Goal: Task Accomplishment & Management: Complete application form

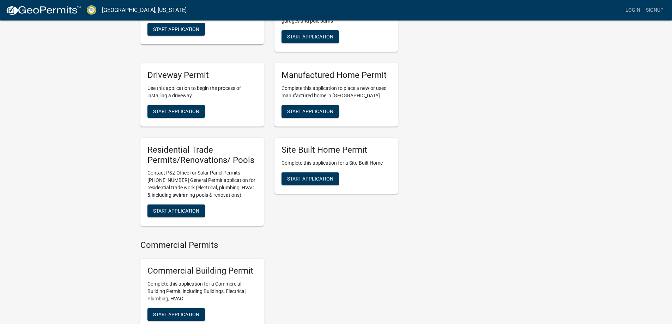
scroll to position [221, 0]
click at [180, 213] on span "Start Application" at bounding box center [176, 211] width 46 height 6
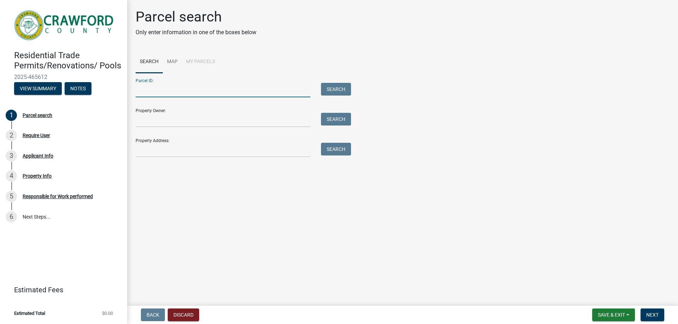
click at [167, 90] on input "Parcel ID:" at bounding box center [223, 90] width 175 height 14
type input "C009 006"
click at [337, 93] on button "Search" at bounding box center [336, 89] width 30 height 13
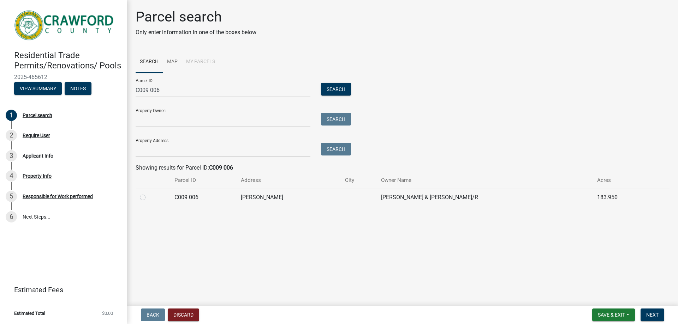
click at [148, 193] on label at bounding box center [148, 193] width 0 height 0
click at [148, 198] on 006 "radio" at bounding box center [150, 195] width 5 height 5
radio 006 "true"
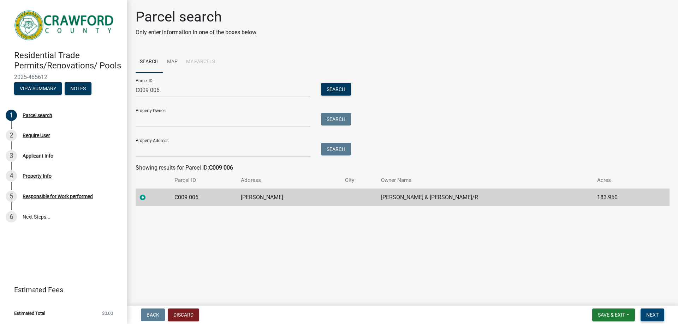
click at [647, 317] on span "Next" at bounding box center [652, 315] width 12 height 6
click at [655, 318] on button "Next" at bounding box center [652, 315] width 24 height 13
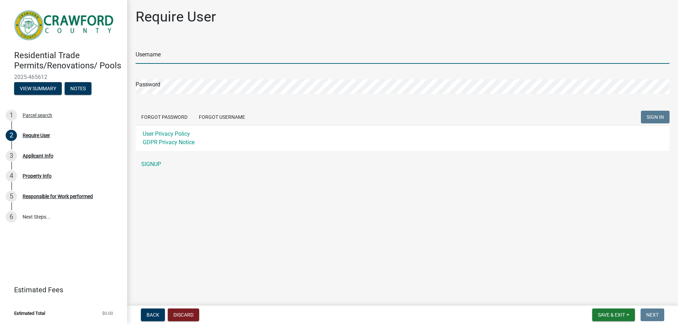
type input "A&B"
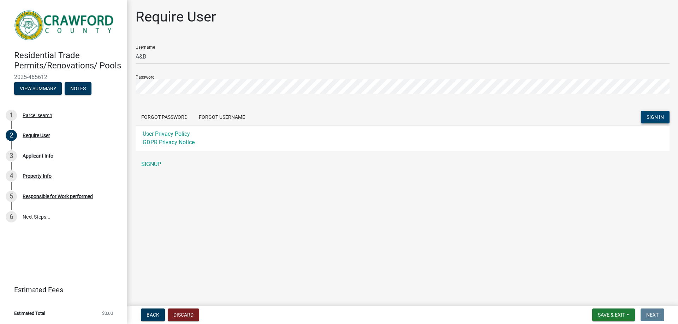
click at [649, 117] on span "SIGN IN" at bounding box center [654, 117] width 17 height 6
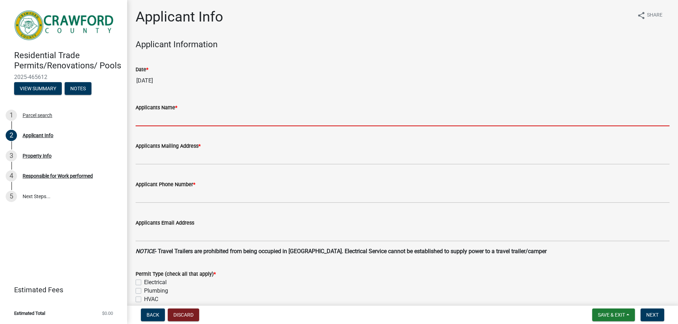
click at [217, 118] on input "Applicants Name *" at bounding box center [403, 119] width 534 height 14
type input "[PERSON_NAME]"
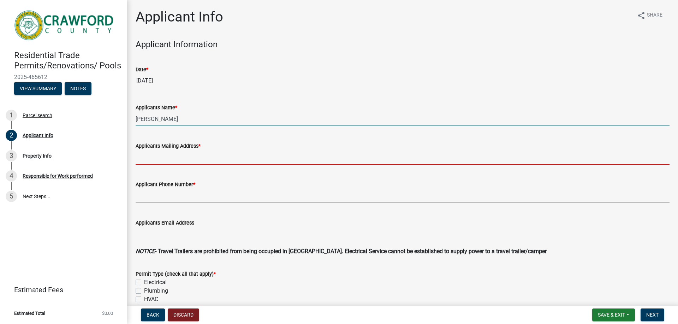
type input "[STREET_ADDRESS][PERSON_NAME]"
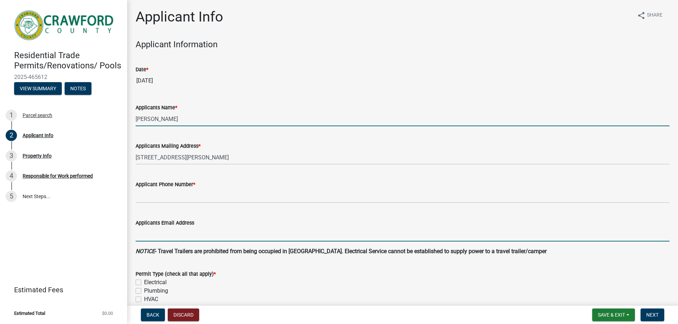
type input "[DOMAIN_NAME][EMAIL_ADDRESS][DOMAIN_NAME]"
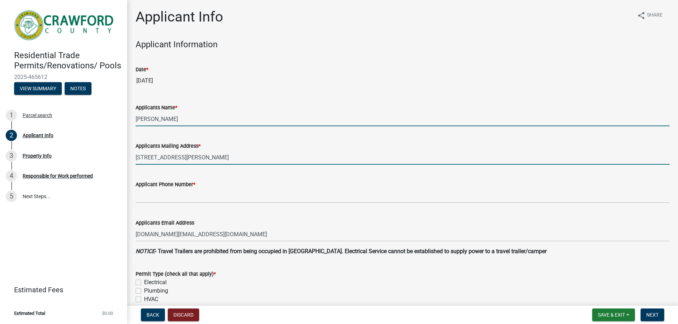
click at [211, 159] on input "[STREET_ADDRESS][PERSON_NAME]" at bounding box center [403, 157] width 534 height 14
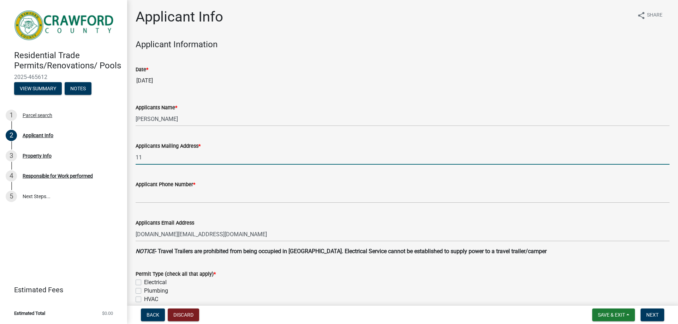
type input "1"
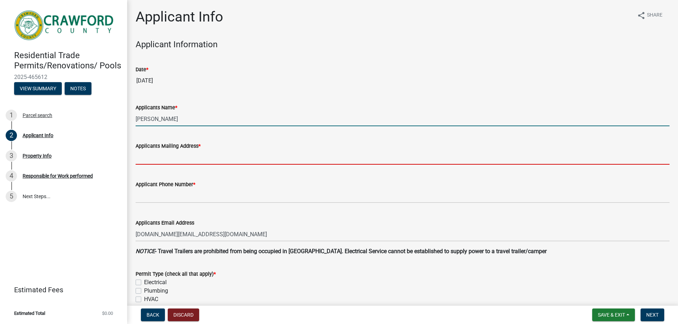
click at [186, 114] on input "[PERSON_NAME]" at bounding box center [403, 119] width 534 height 14
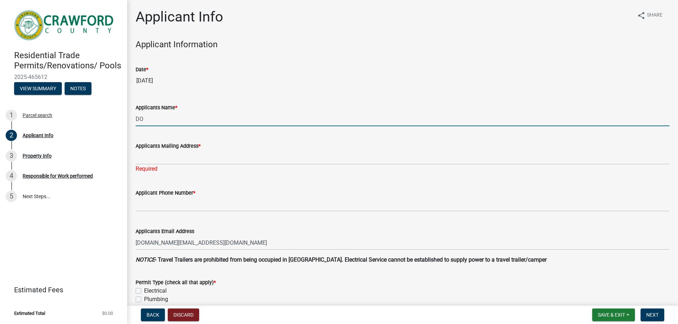
type input "D"
type input "[PERSON_NAME]"
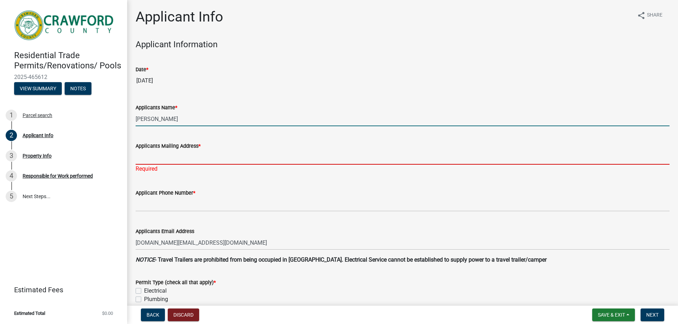
click at [154, 162] on input "Applicants Mailing Address *" at bounding box center [403, 157] width 534 height 14
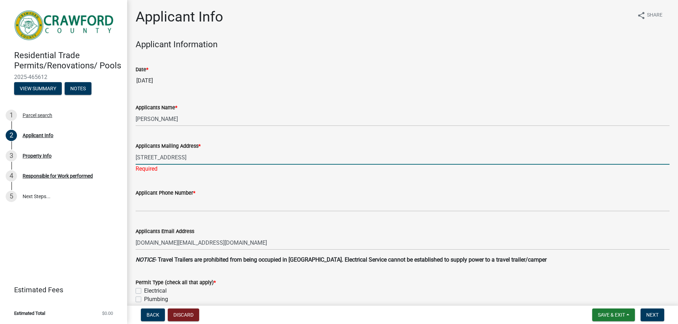
type input "[STREET_ADDRESS]"
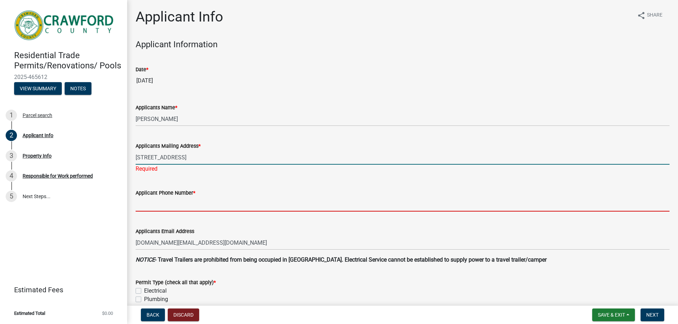
click at [147, 200] on input "Applicant Phone Number *" at bounding box center [403, 204] width 534 height 14
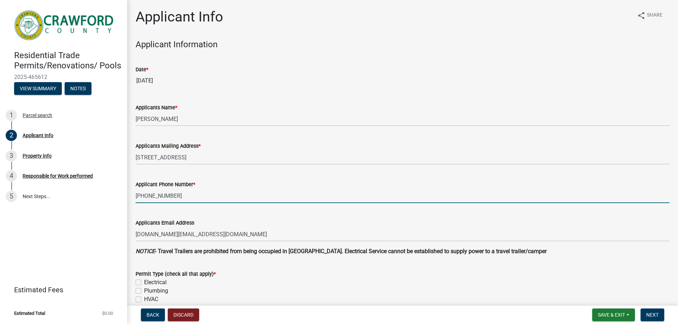
type input "[PHONE_NUMBER]"
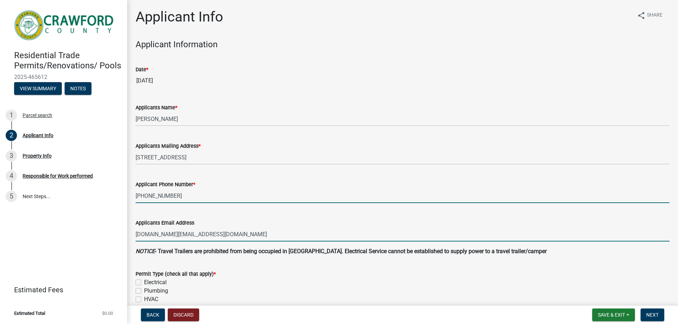
click at [173, 237] on input "[DOMAIN_NAME][EMAIL_ADDRESS][DOMAIN_NAME]" at bounding box center [403, 234] width 534 height 14
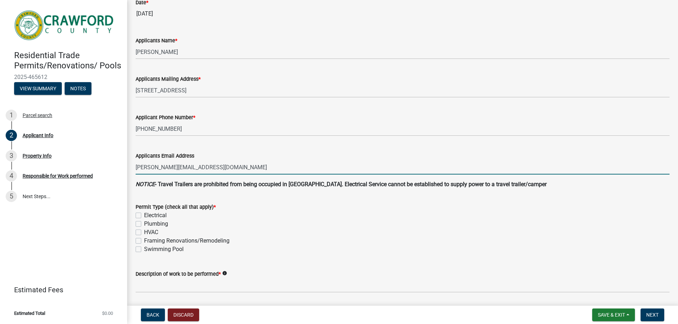
scroll to position [66, 0]
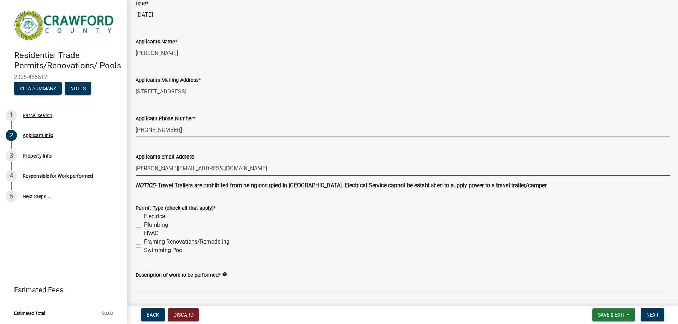
type input "[PERSON_NAME][EMAIL_ADDRESS][DOMAIN_NAME]"
click at [144, 235] on label "HVAC" at bounding box center [151, 233] width 14 height 8
click at [144, 234] on input "HVAC" at bounding box center [146, 231] width 5 height 5
checkbox input "true"
checkbox input "false"
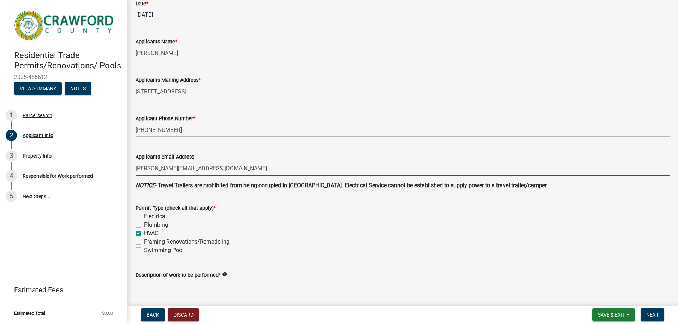
checkbox input "false"
checkbox input "true"
checkbox input "false"
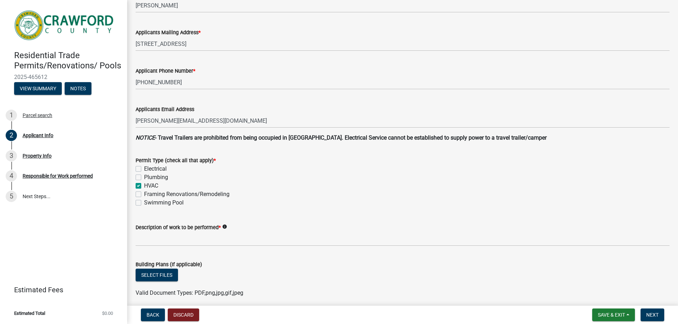
scroll to position [114, 0]
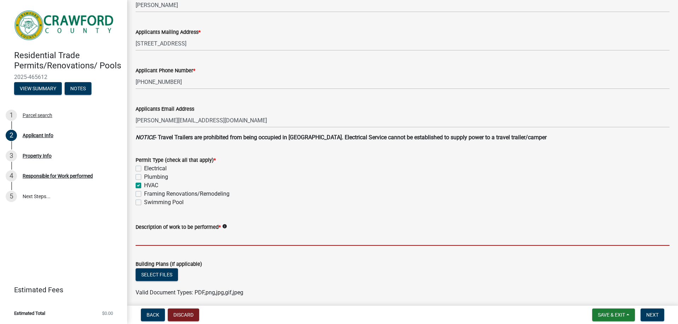
click at [168, 237] on input "Description of work to be performed *" at bounding box center [403, 238] width 534 height 14
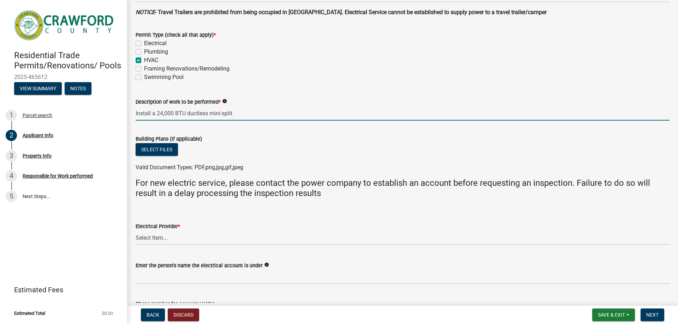
scroll to position [246, 0]
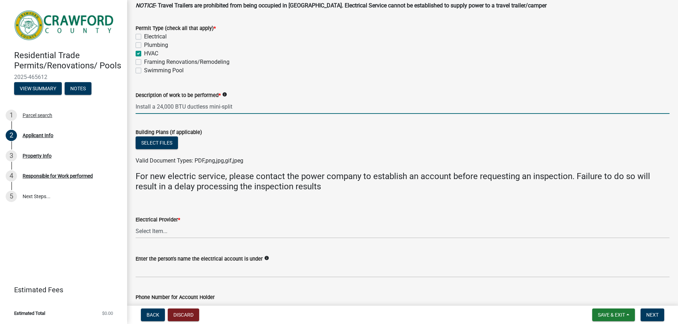
type input "Install a 24,000 BTU ductless mini-split"
click at [163, 231] on select "Select Item... Flint Energies [US_STATE] Power Southern Rivers Energy [PERSON_N…" at bounding box center [403, 231] width 534 height 14
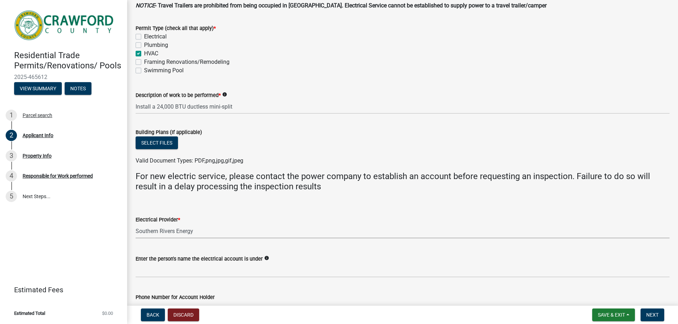
click at [136, 224] on select "Select Item... Flint Energies [US_STATE] Power Southern Rivers Energy [PERSON_N…" at bounding box center [403, 231] width 534 height 14
select select "9109ffdd-0fb5-42df-a5b6-3689c48fd073"
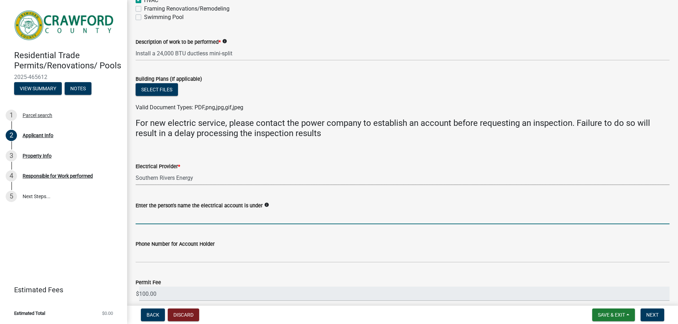
click at [200, 219] on input "Enter the person's name the electrical account is under" at bounding box center [403, 217] width 534 height 14
type input "[PERSON_NAME]"
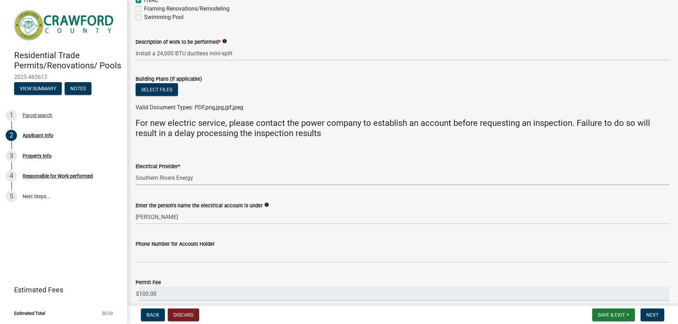
click at [186, 181] on select "Select Item... Flint Energies [US_STATE] Power Southern Rivers Energy [PERSON_N…" at bounding box center [403, 178] width 534 height 14
click at [136, 171] on select "Select Item... Flint Energies [US_STATE] Power Southern Rivers Energy [PERSON_N…" at bounding box center [403, 178] width 534 height 14
select select "7547654c-6a2b-418c-8f9d-b50998ca6dd7"
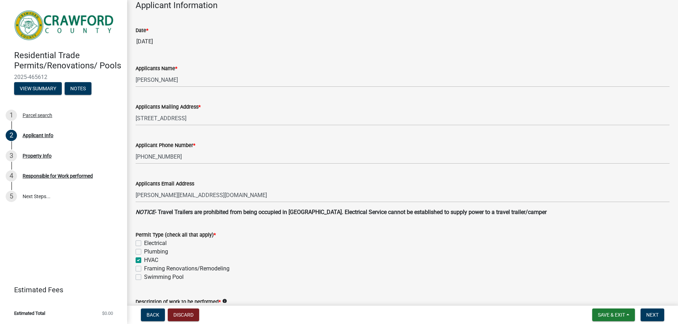
scroll to position [0, 0]
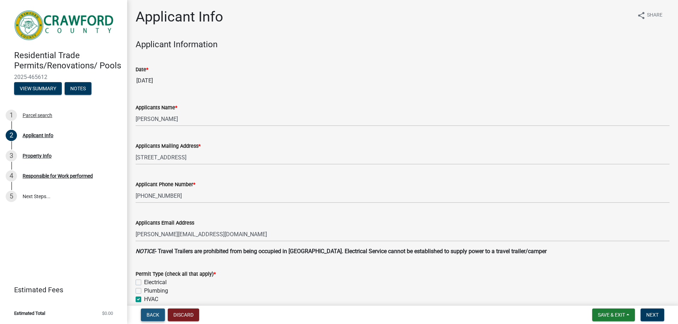
click at [157, 312] on span "Back" at bounding box center [152, 315] width 13 height 6
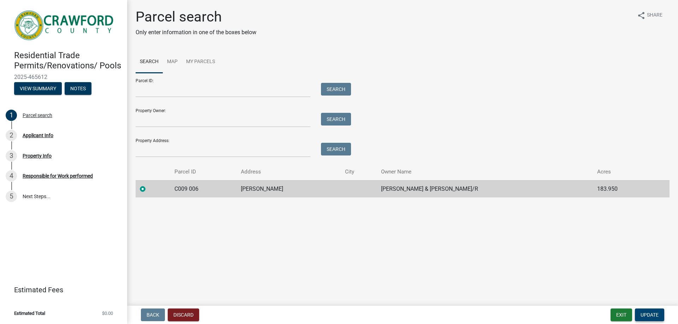
click at [644, 314] on span "Update" at bounding box center [649, 315] width 18 height 6
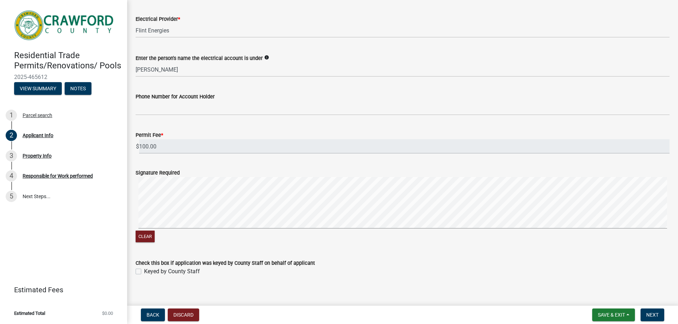
scroll to position [453, 0]
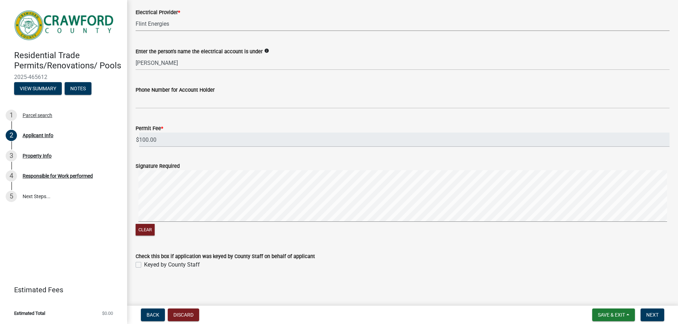
click at [172, 25] on select "Select Item... Flint Energies [US_STATE] Power Southern Rivers Energy [PERSON_N…" at bounding box center [403, 24] width 534 height 14
click at [136, 17] on select "Select Item... Flint Energies [US_STATE] Power Southern Rivers Energy [PERSON_N…" at bounding box center [403, 24] width 534 height 14
select select "7ab9e63d-2a22-4923-9de1-243aea4bc74f"
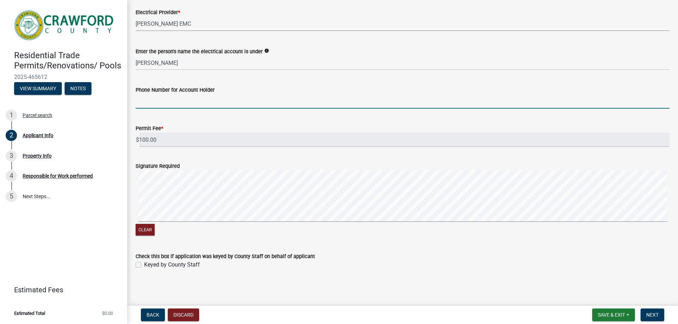
click at [175, 103] on input "Phone Number for Account Holder" at bounding box center [403, 101] width 534 height 14
type input "[PHONE_NUMBER]"
click at [654, 313] on span "Next" at bounding box center [652, 315] width 12 height 6
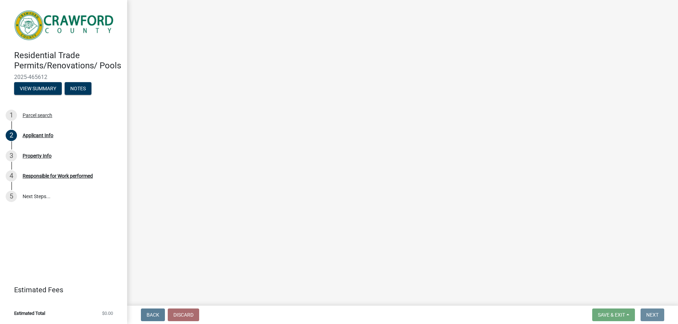
scroll to position [0, 0]
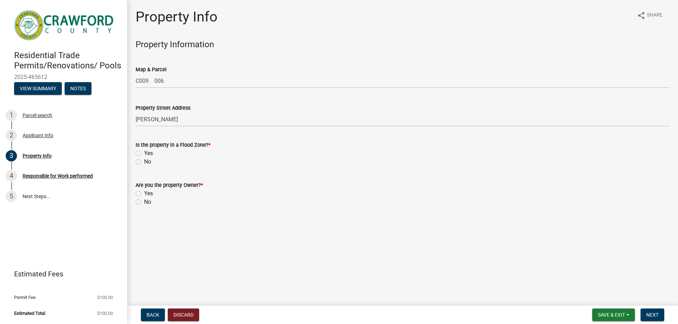
click at [144, 161] on label "No" at bounding box center [147, 162] width 7 height 8
click at [144, 161] on input "No" at bounding box center [146, 160] width 5 height 5
radio input "true"
click at [144, 203] on label "No" at bounding box center [147, 202] width 7 height 8
click at [144, 203] on input "No" at bounding box center [146, 200] width 5 height 5
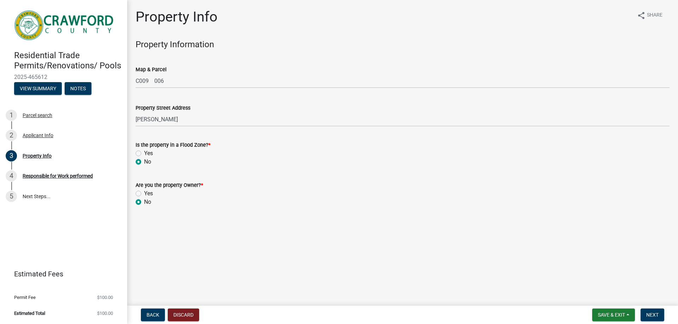
radio input "true"
click at [650, 314] on span "Next" at bounding box center [652, 315] width 12 height 6
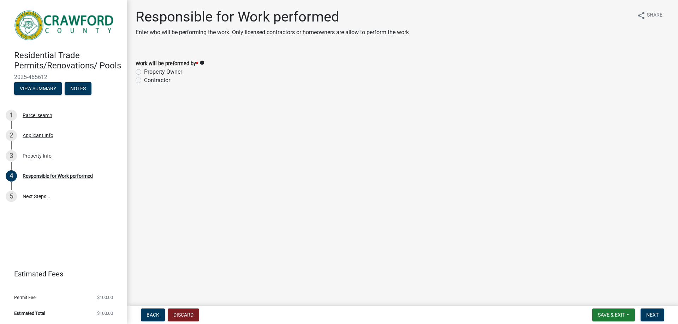
click at [144, 81] on label "Contractor" at bounding box center [157, 80] width 26 height 8
click at [144, 81] on input "Contractor" at bounding box center [146, 78] width 5 height 5
radio input "true"
click at [652, 314] on span "Next" at bounding box center [652, 315] width 12 height 6
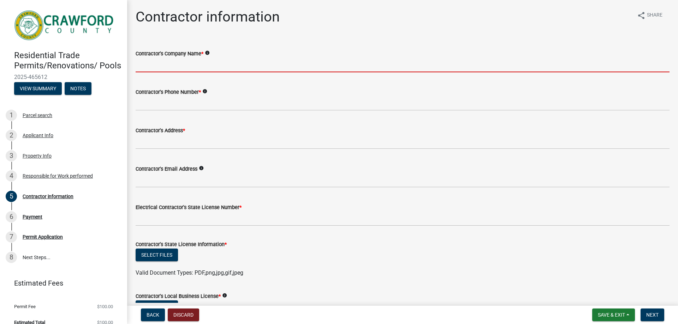
click at [197, 70] on input "Contractor's Company Name *" at bounding box center [403, 65] width 534 height 14
type input "A & B HEATING & COOLING CO. INC."
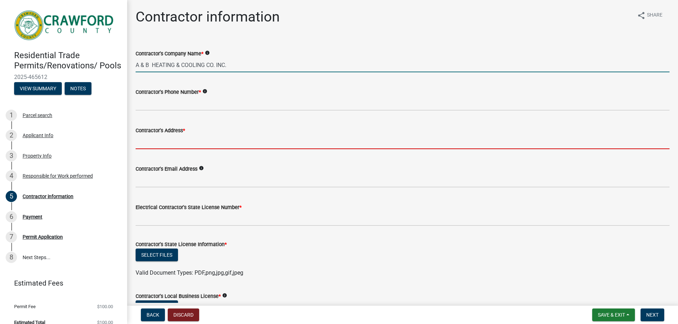
type input "[STREET_ADDRESS][PERSON_NAME]"
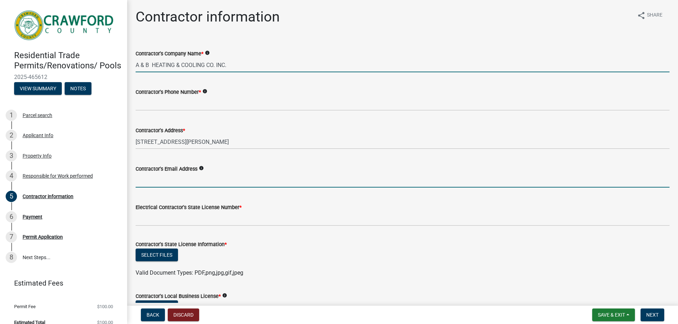
type input "[DOMAIN_NAME][EMAIL_ADDRESS][DOMAIN_NAME]"
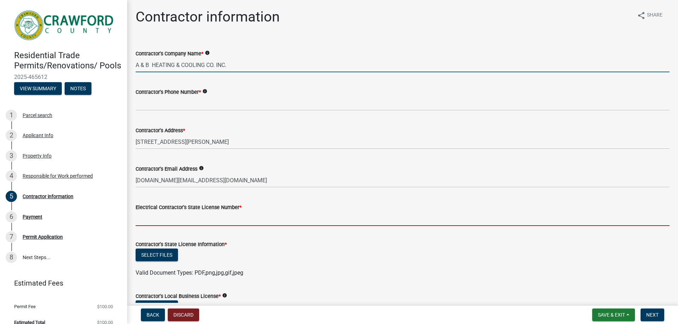
type input "GA"
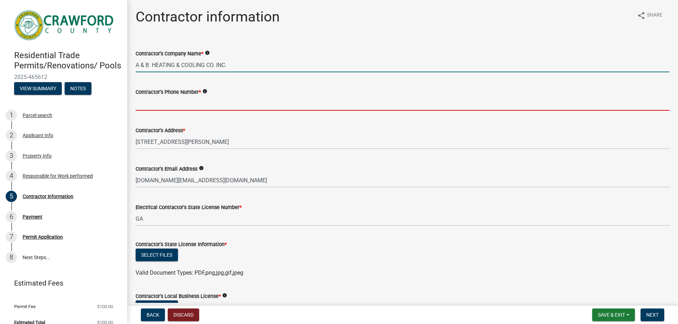
click at [196, 103] on input "Contractor's Phone Number *" at bounding box center [403, 103] width 534 height 14
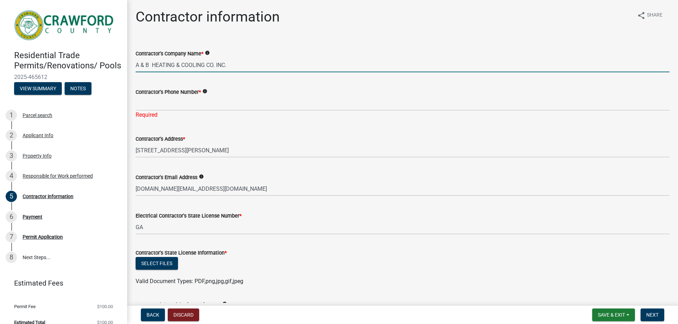
click at [239, 67] on input "A & B HEATING & COOLING CO. INC." at bounding box center [403, 65] width 534 height 14
type input "A & B HEATING & COOLING CO. INC. ([PERSON_NAME])"
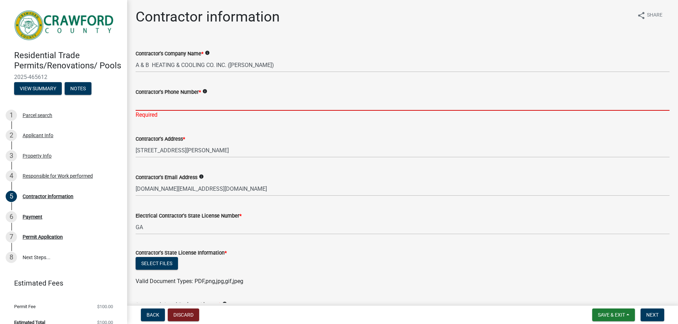
click at [199, 101] on input "Contractor's Phone Number *" at bounding box center [403, 103] width 534 height 14
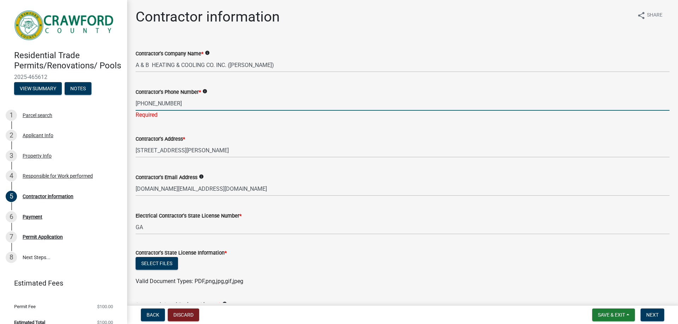
type input "[PHONE_NUMBER]"
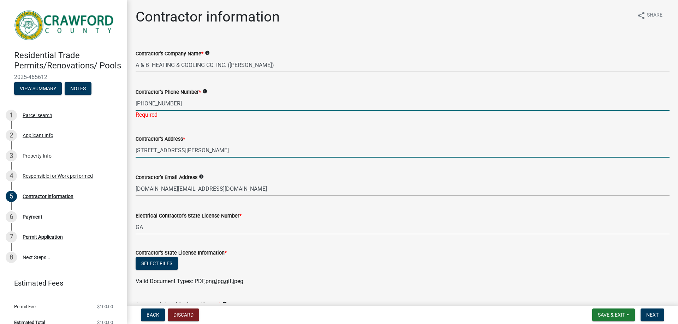
click at [198, 154] on wm-data-entity-input "Contractor's Address * [STREET_ADDRESS][PERSON_NAME]" at bounding box center [403, 144] width 534 height 38
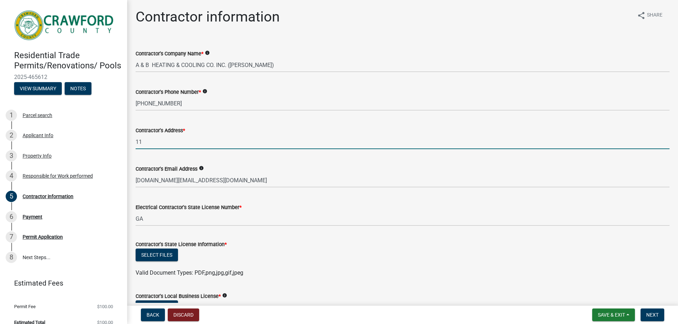
type input "1"
type input "[STREET_ADDRESS]"
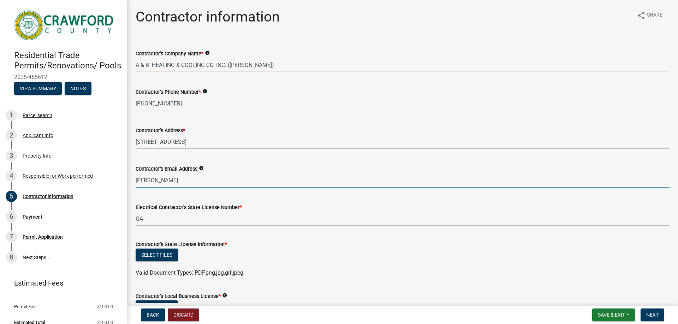
type input "[PERSON_NAME][EMAIL_ADDRESS][DOMAIN_NAME]"
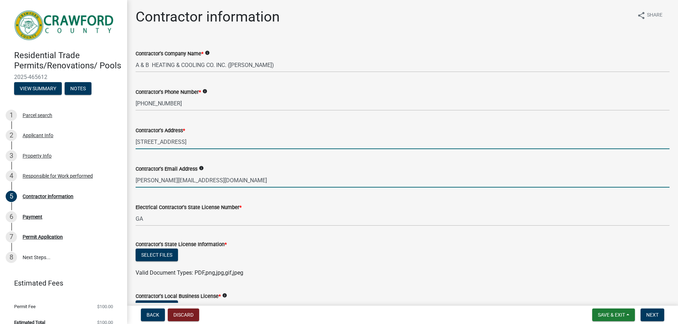
click at [224, 139] on input "[STREET_ADDRESS]" at bounding box center [403, 142] width 534 height 14
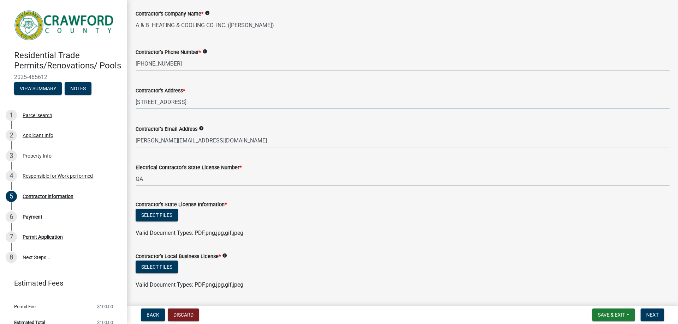
scroll to position [60, 0]
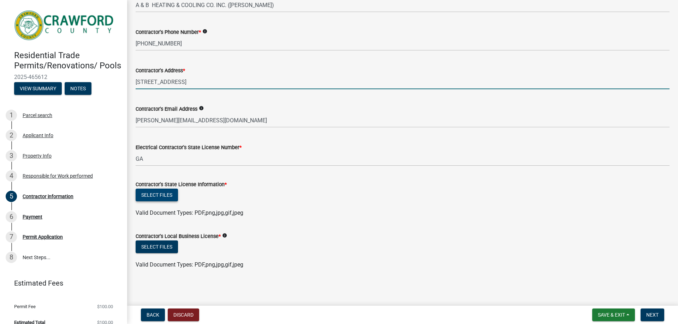
type input "[STREET_ADDRESS]"
click at [161, 192] on button "Select files" at bounding box center [157, 195] width 42 height 13
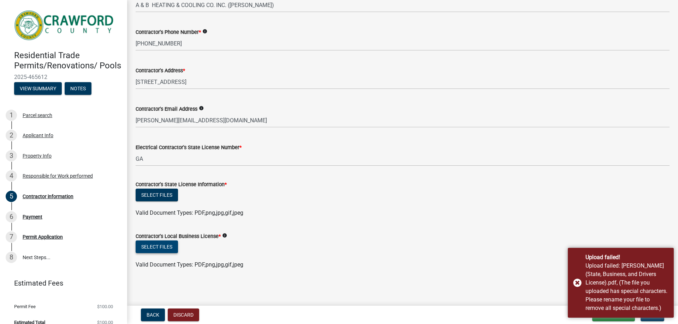
click at [171, 246] on button "Select files" at bounding box center [157, 247] width 42 height 13
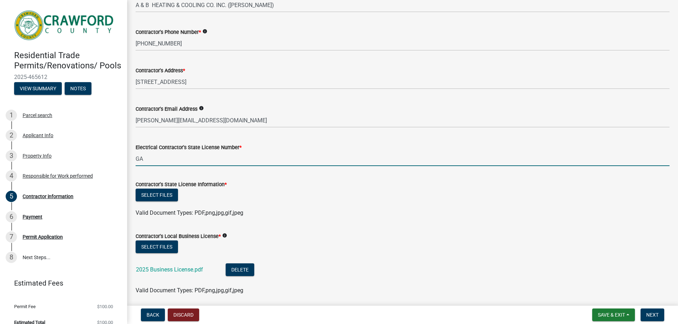
click at [214, 158] on input "GA" at bounding box center [403, 159] width 534 height 14
type input "G"
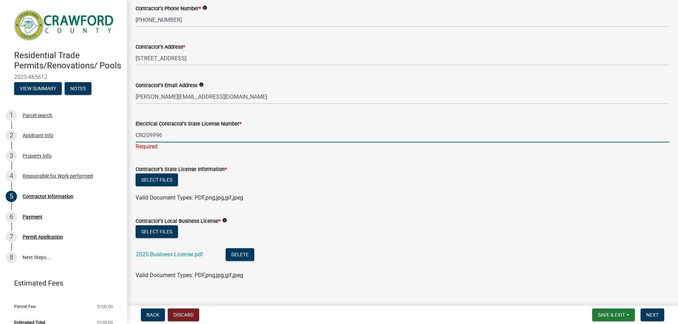
scroll to position [94, 0]
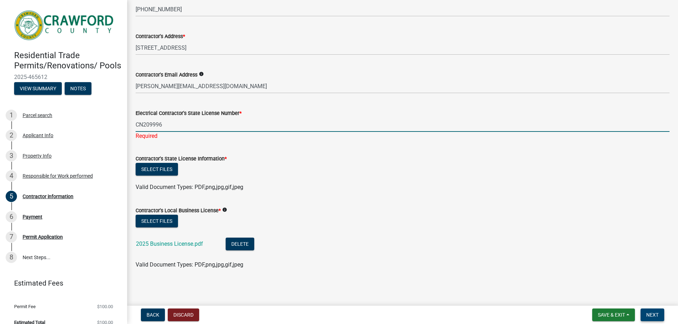
type input "CN209996"
click at [653, 315] on span "Next" at bounding box center [652, 315] width 12 height 6
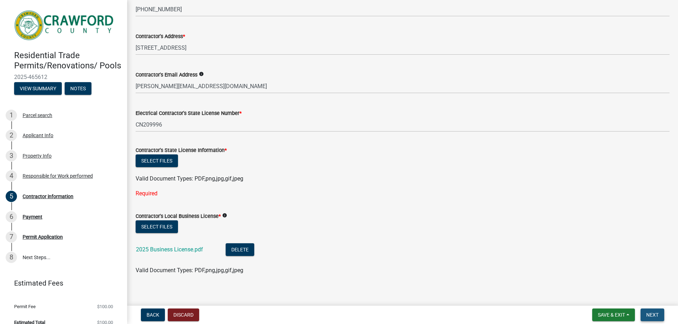
scroll to position [86, 0]
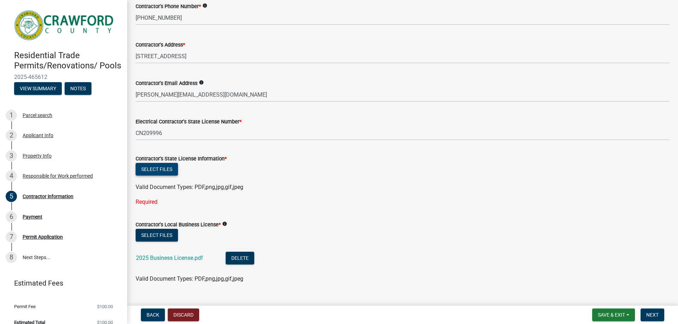
click at [165, 174] on button "Select files" at bounding box center [157, 169] width 42 height 13
click at [151, 171] on button "Select files" at bounding box center [157, 169] width 42 height 13
click at [164, 170] on button "Select files" at bounding box center [157, 169] width 42 height 13
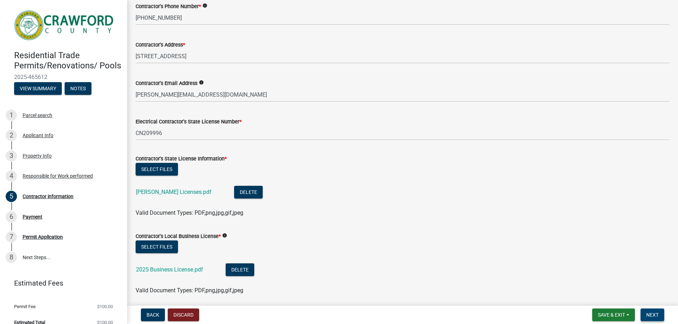
click at [656, 315] on span "Next" at bounding box center [652, 315] width 12 height 6
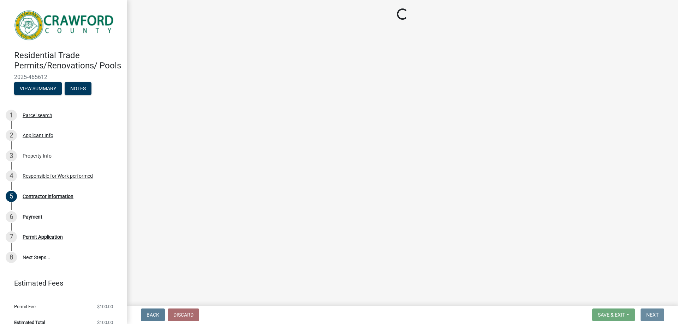
scroll to position [0, 0]
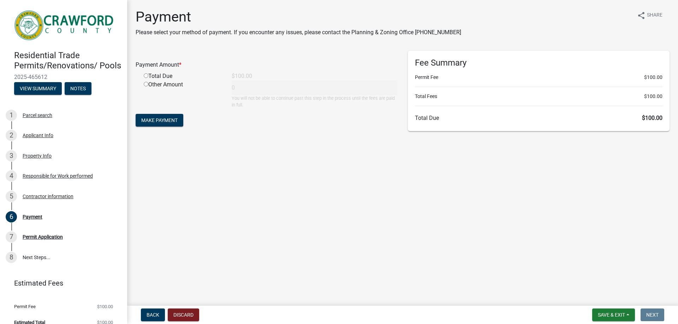
click at [145, 76] on input "radio" at bounding box center [146, 75] width 5 height 5
radio input "true"
type input "100"
click at [169, 120] on span "Make Payment" at bounding box center [159, 121] width 36 height 6
